Goal: Task Accomplishment & Management: Use online tool/utility

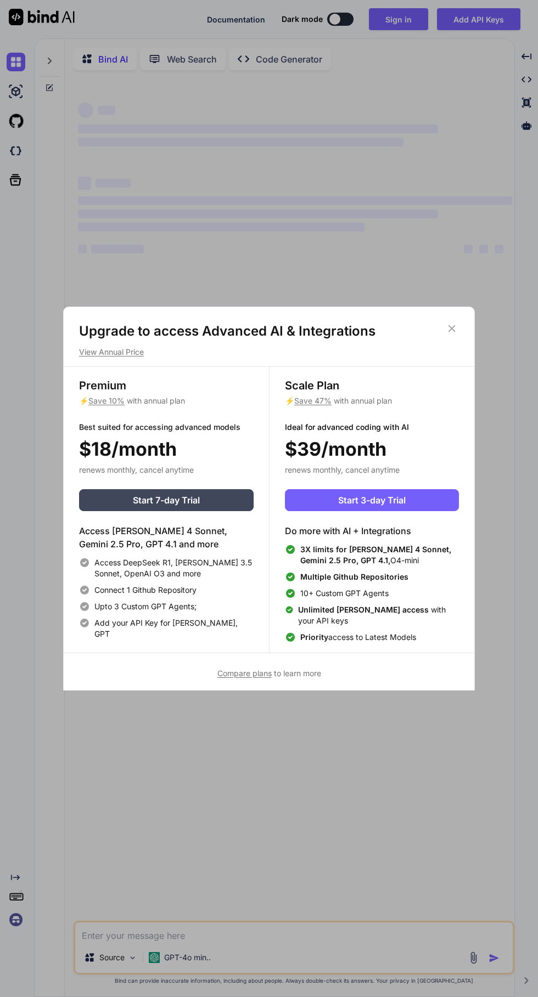
click at [447, 330] on icon at bounding box center [451, 329] width 12 height 12
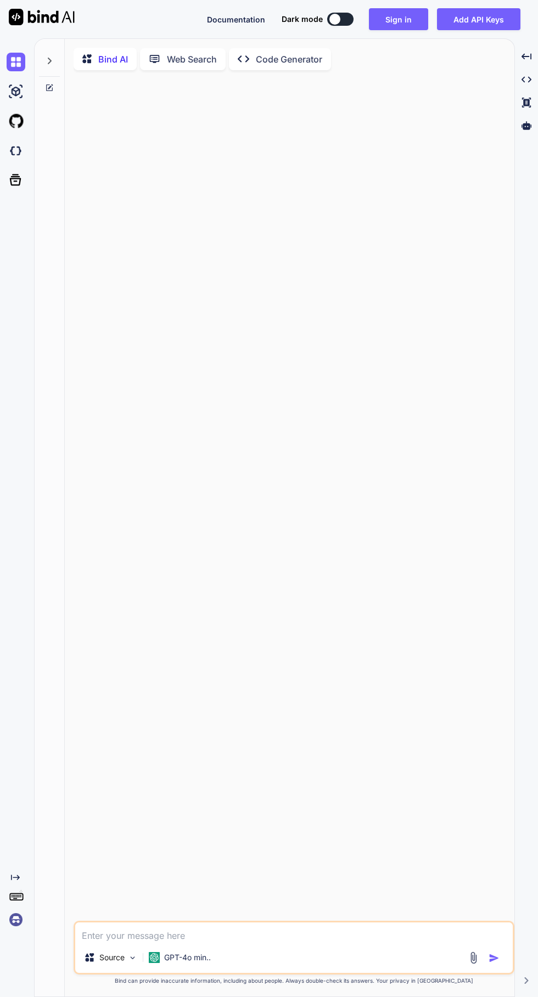
click at [210, 963] on p "GPT-4o min.." at bounding box center [187, 957] width 47 height 11
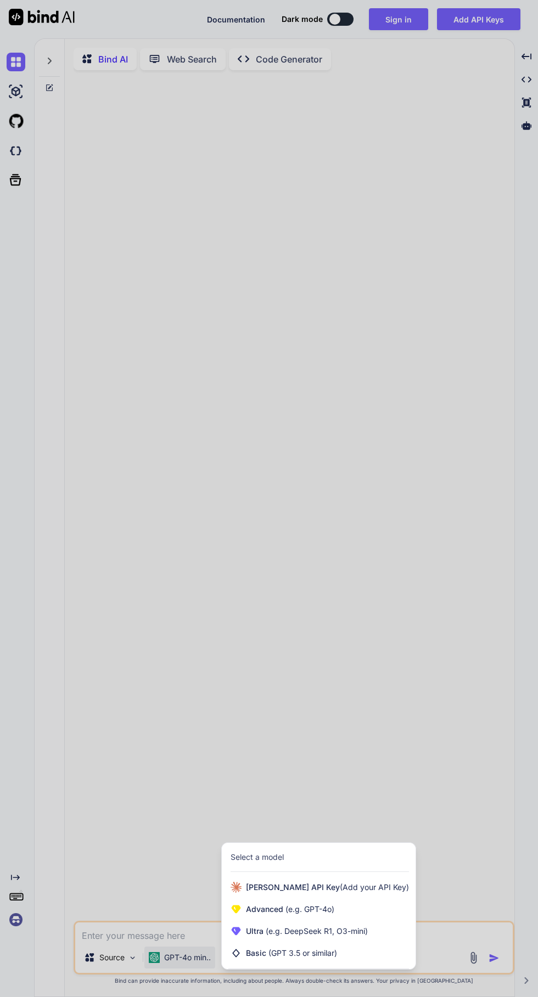
click at [429, 753] on div at bounding box center [269, 498] width 538 height 997
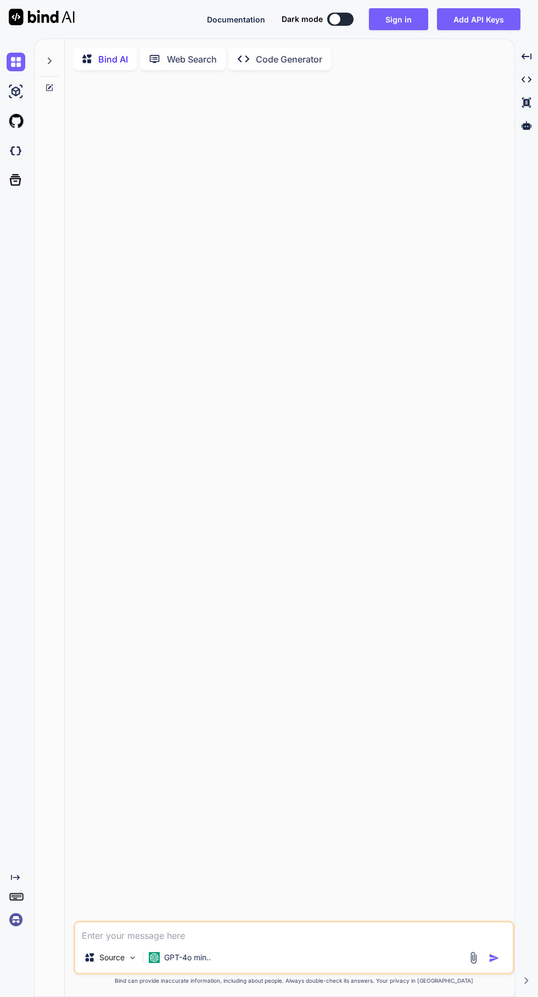
scroll to position [0, 0]
click at [366, 942] on textarea at bounding box center [293, 933] width 437 height 20
type textarea "x"
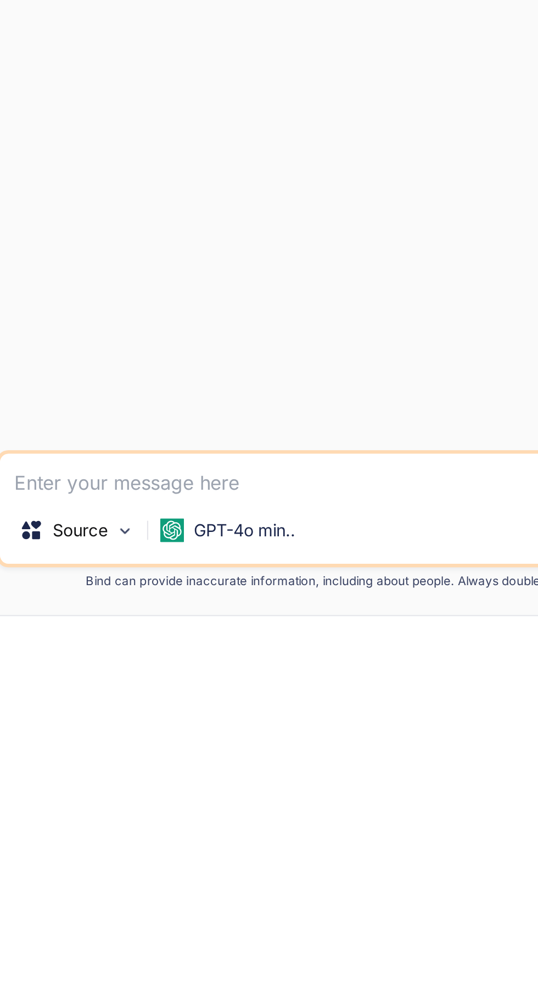
type textarea "H"
type textarea "x"
type textarea "Hi"
type textarea "x"
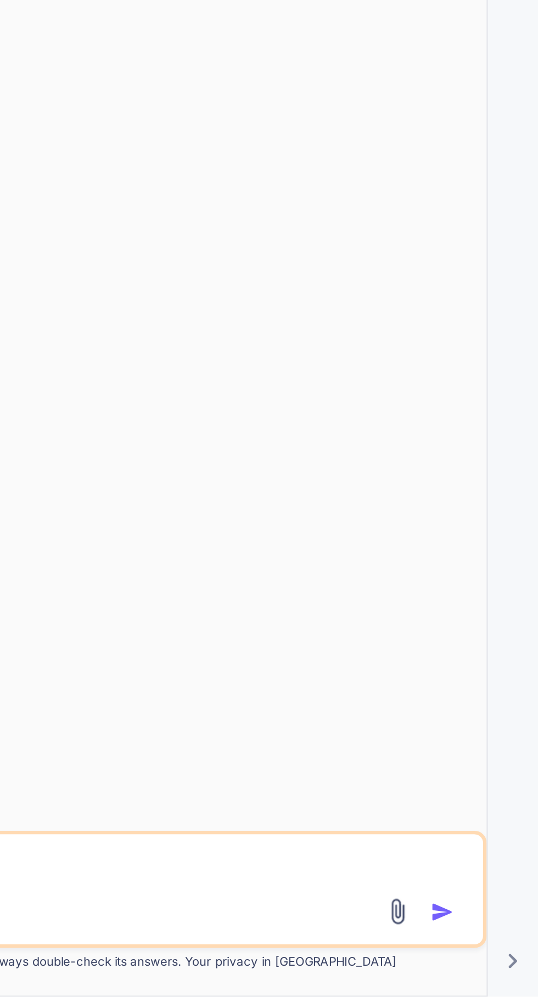
type textarea "Hi"
click at [490, 964] on img "button" at bounding box center [493, 958] width 11 height 11
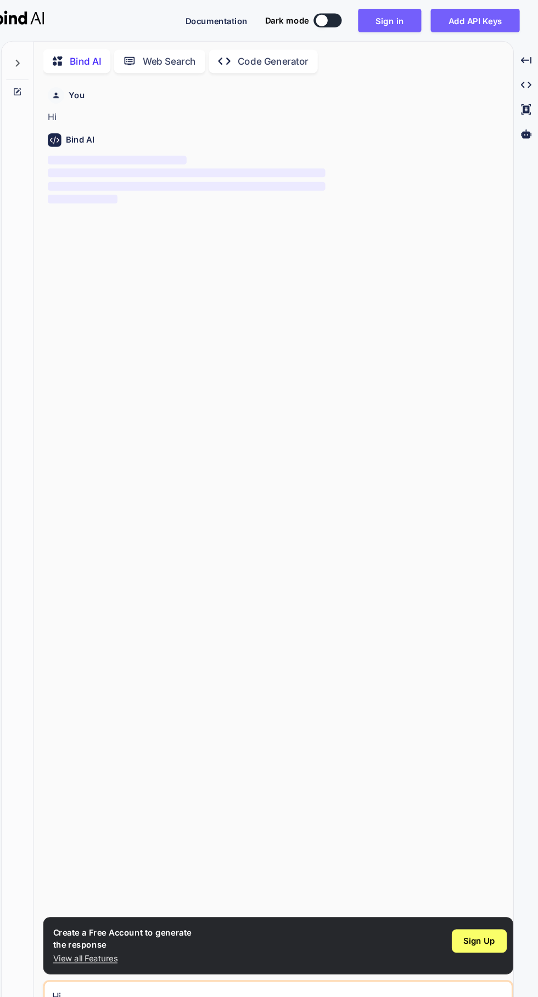
scroll to position [61, 0]
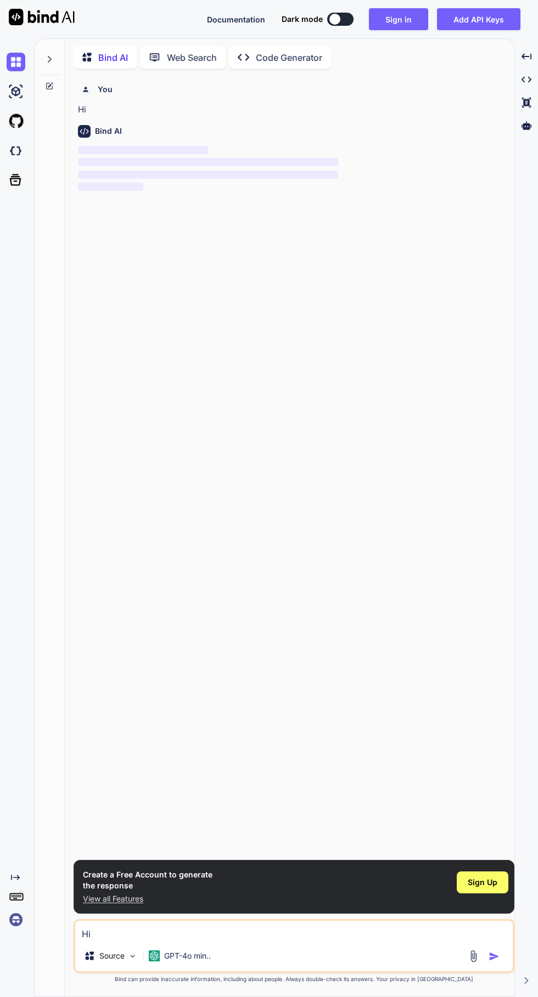
click at [133, 961] on img at bounding box center [132, 956] width 9 height 9
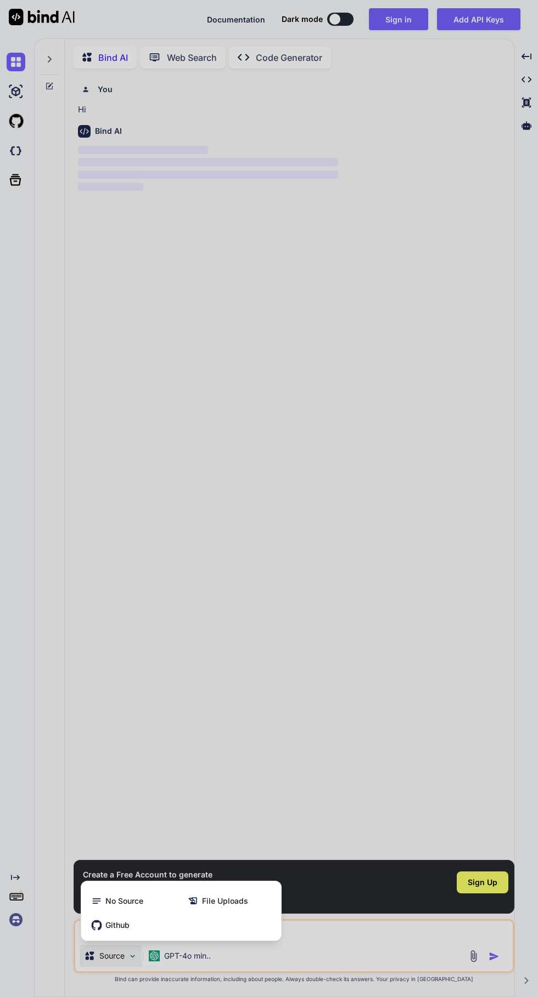
click at [398, 332] on div at bounding box center [269, 498] width 538 height 997
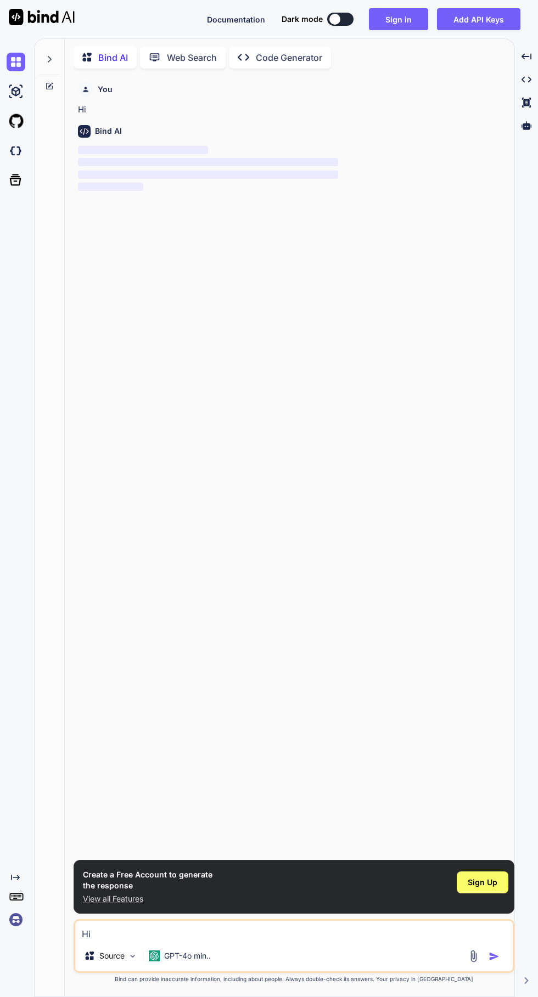
click at [210, 967] on div "GPT-4o min.." at bounding box center [179, 956] width 71 height 22
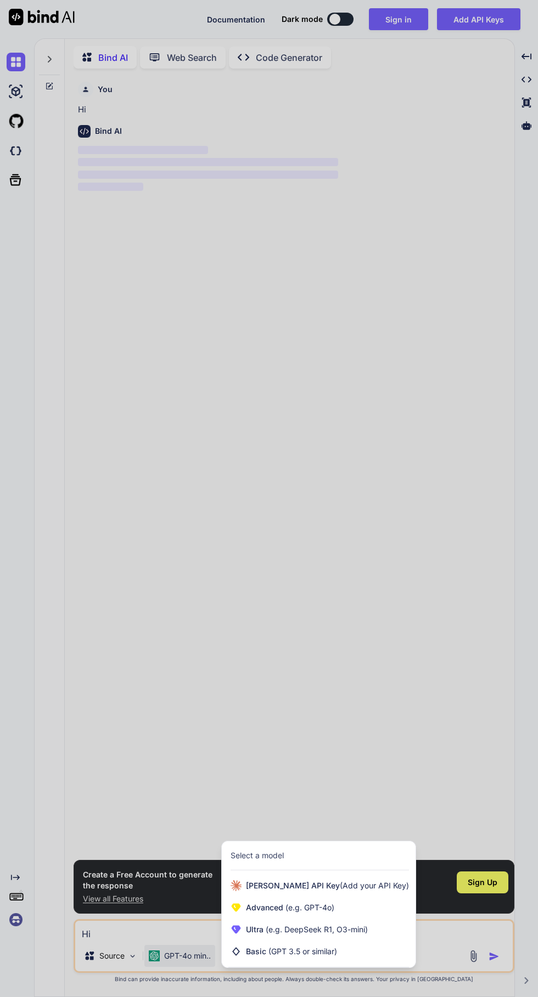
click at [340, 890] on span "(Add your API Key)" at bounding box center [374, 885] width 69 height 9
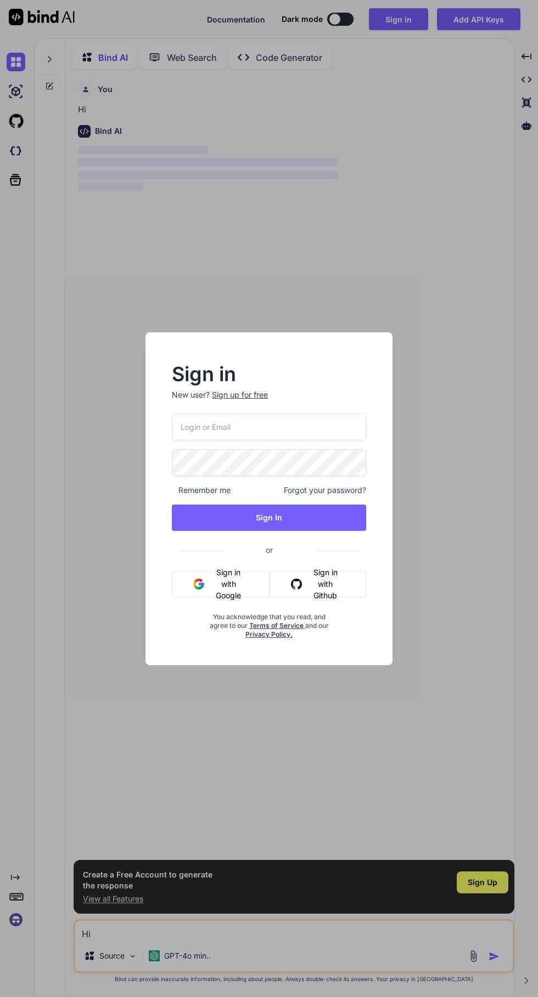
click at [314, 794] on div "Sign in New user? Sign up for free Remember me Forgot your password? Sign In or…" at bounding box center [269, 498] width 538 height 997
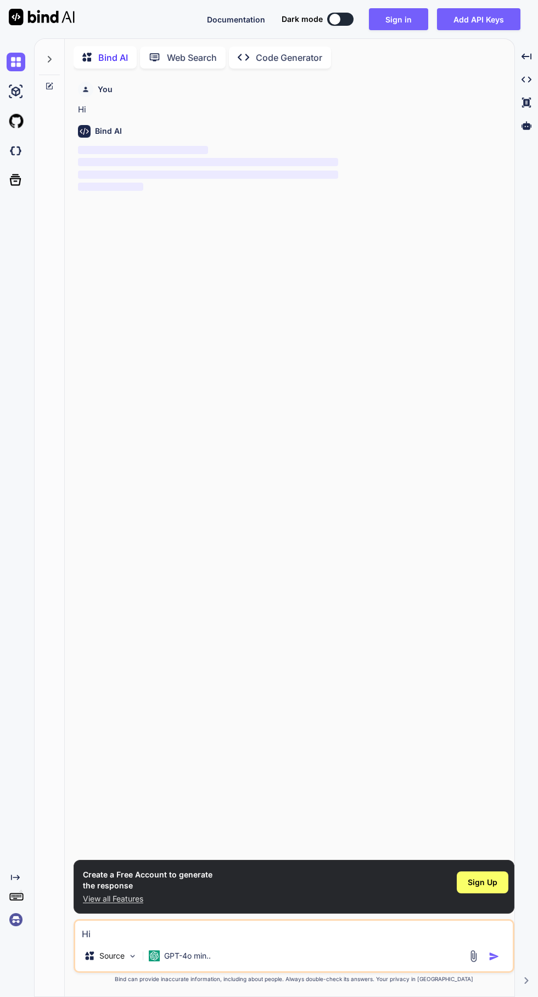
click at [205, 967] on div "GPT-4o min.." at bounding box center [179, 956] width 71 height 22
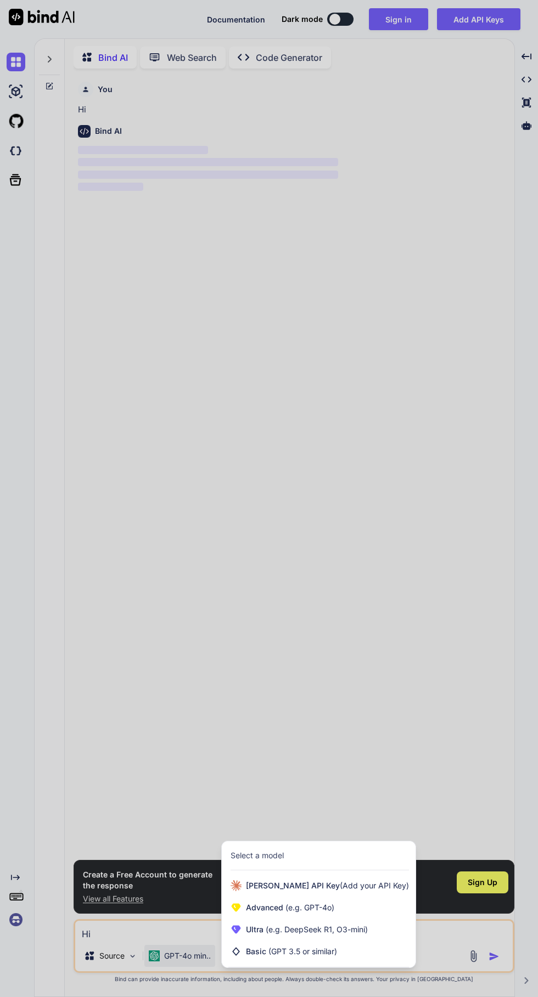
click at [338, 919] on div "Advanced (e.g. GPT-4o)" at bounding box center [319, 908] width 194 height 22
type textarea "x"
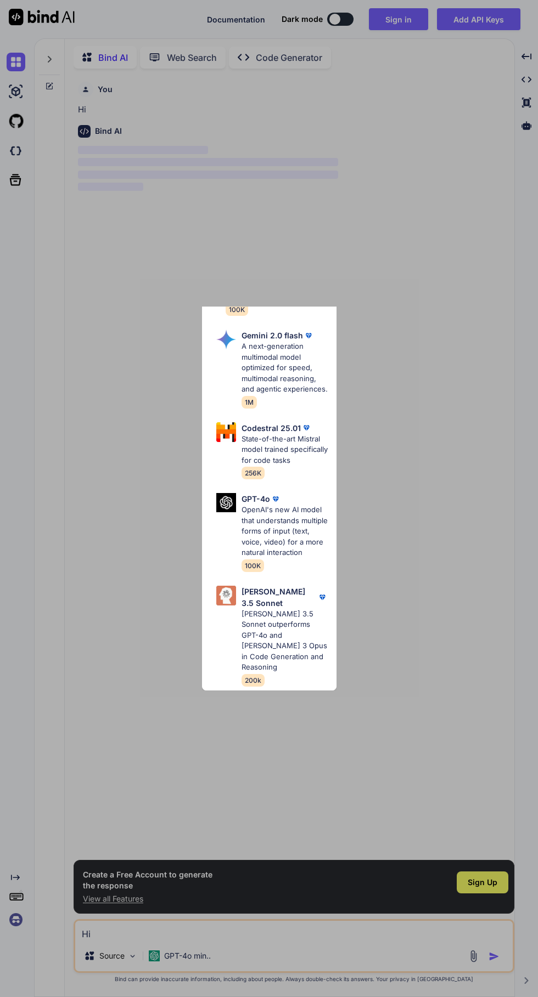
scroll to position [72, 0]
click at [286, 641] on p "[PERSON_NAME] 3.5 Sonnet outperforms GPT-4o and [PERSON_NAME] 3 Opus in Code Ge…" at bounding box center [284, 641] width 86 height 64
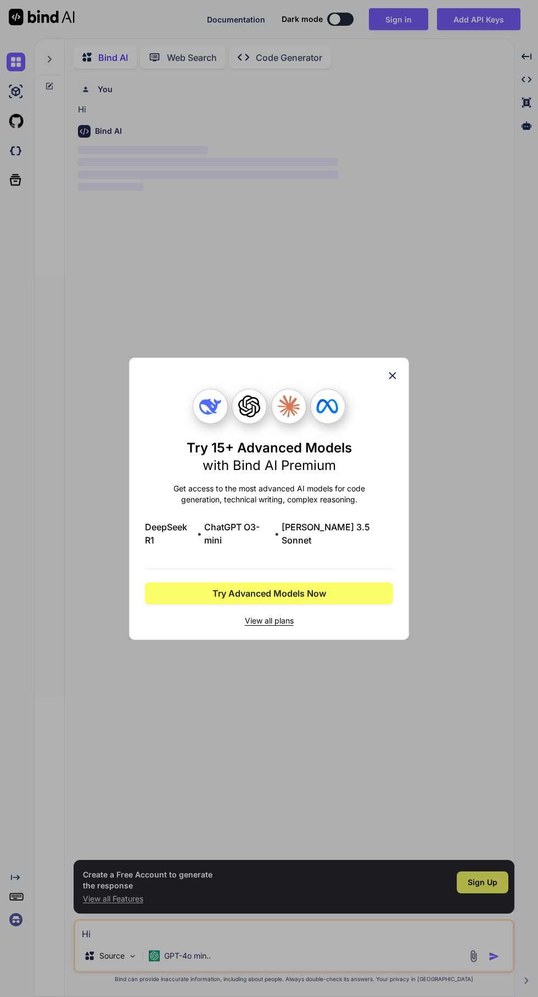
click at [371, 521] on div "Try 15+ Advanced Models with Bind AI Premium Get access to the most advanced AI…" at bounding box center [269, 508] width 248 height 238
click at [359, 583] on button "Try Advanced Models Now" at bounding box center [269, 594] width 248 height 22
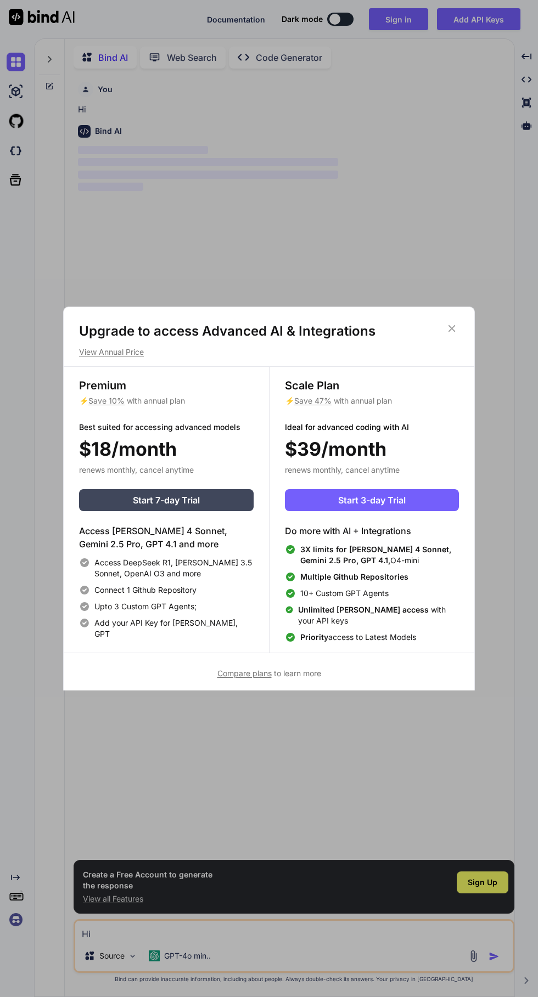
click at [451, 329] on icon at bounding box center [451, 328] width 7 height 7
